Goal: Task Accomplishment & Management: Use online tool/utility

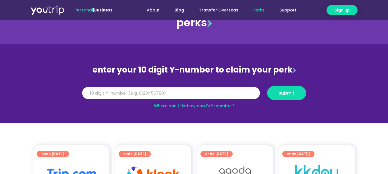
scroll to position [29, 0]
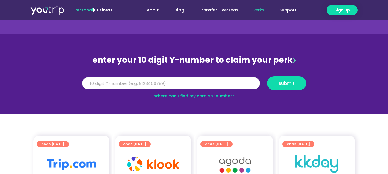
click at [167, 85] on input "Y Number" at bounding box center [171, 83] width 178 height 13
click at [107, 83] on input "Y Number" at bounding box center [171, 83] width 178 height 13
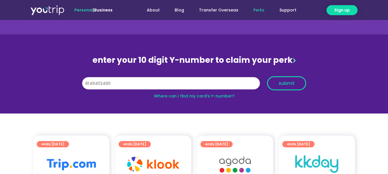
type input "8149402490"
click at [279, 86] on button "submit" at bounding box center [286, 83] width 39 height 14
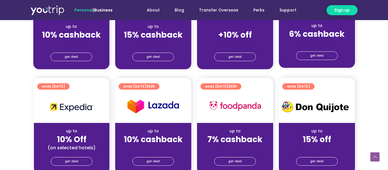
scroll to position [115, 0]
